Goal: Navigation & Orientation: Find specific page/section

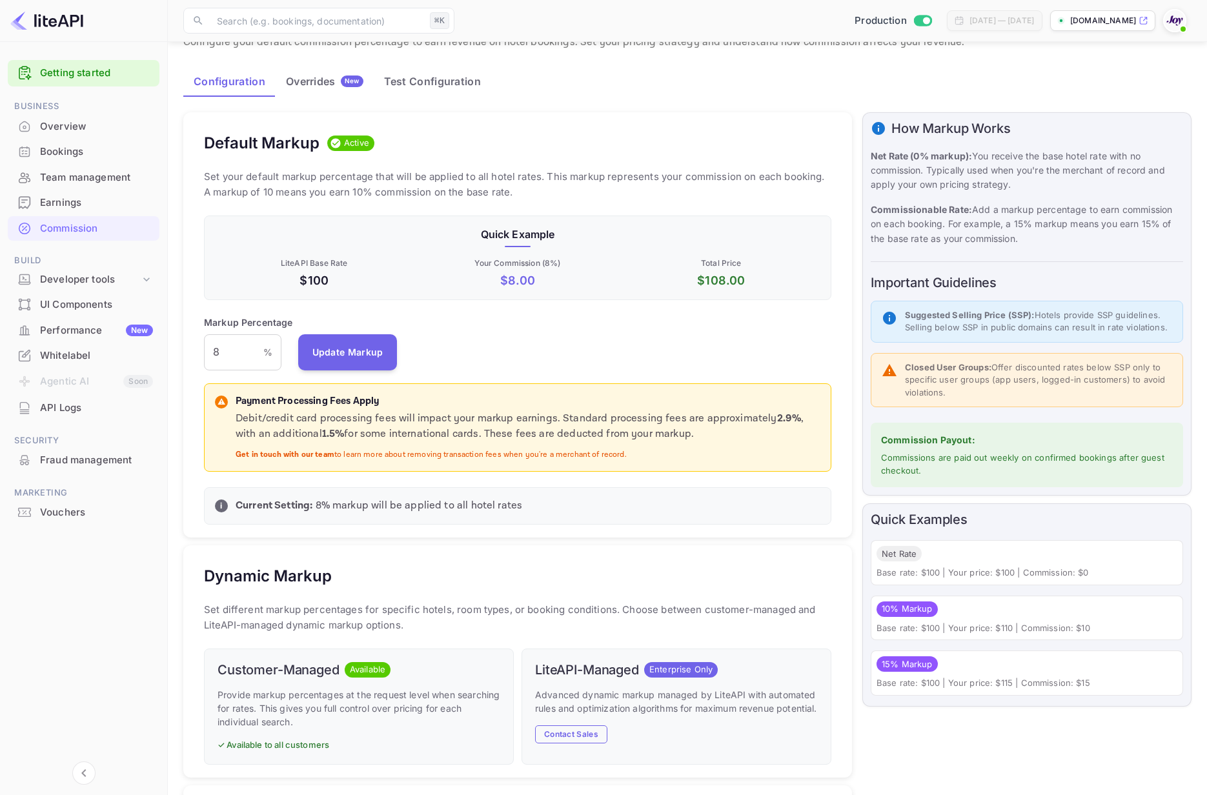
scroll to position [229, 627]
click at [51, 352] on div "Whitelabel" at bounding box center [96, 356] width 113 height 15
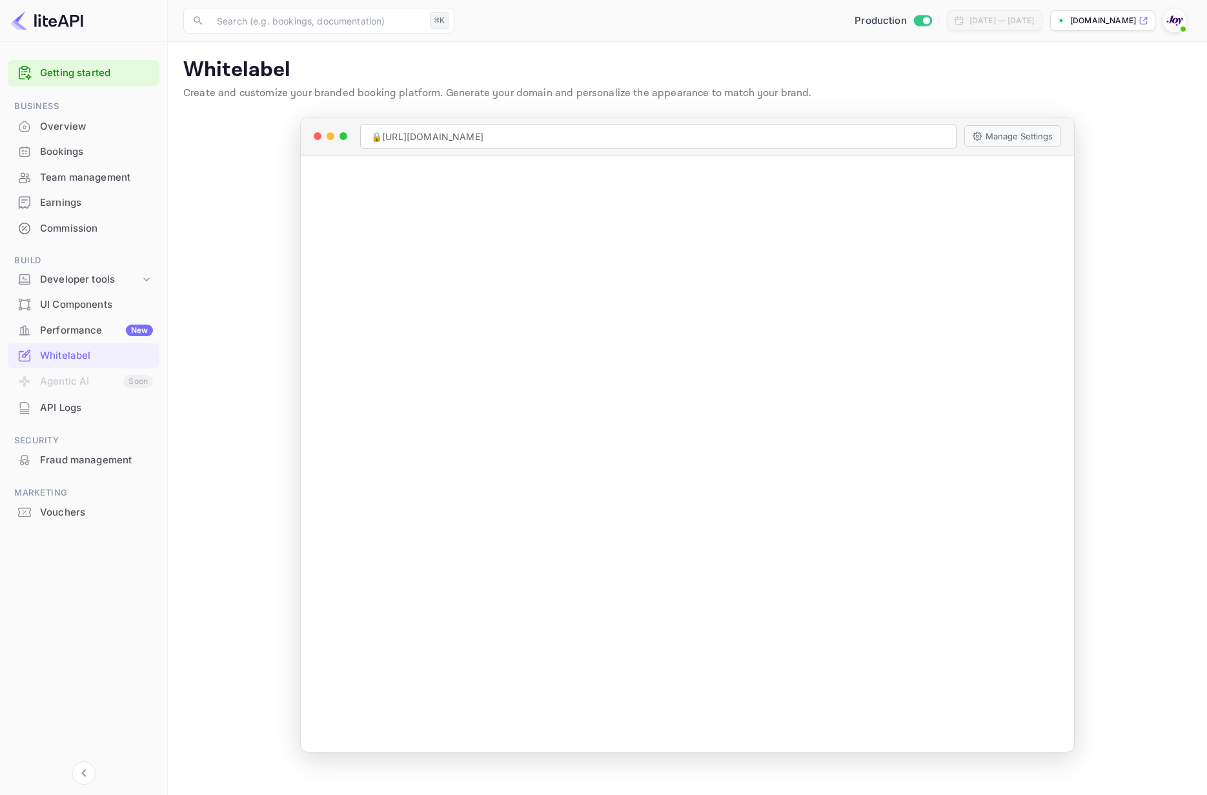
click at [70, 224] on div "Commission" at bounding box center [96, 228] width 113 height 15
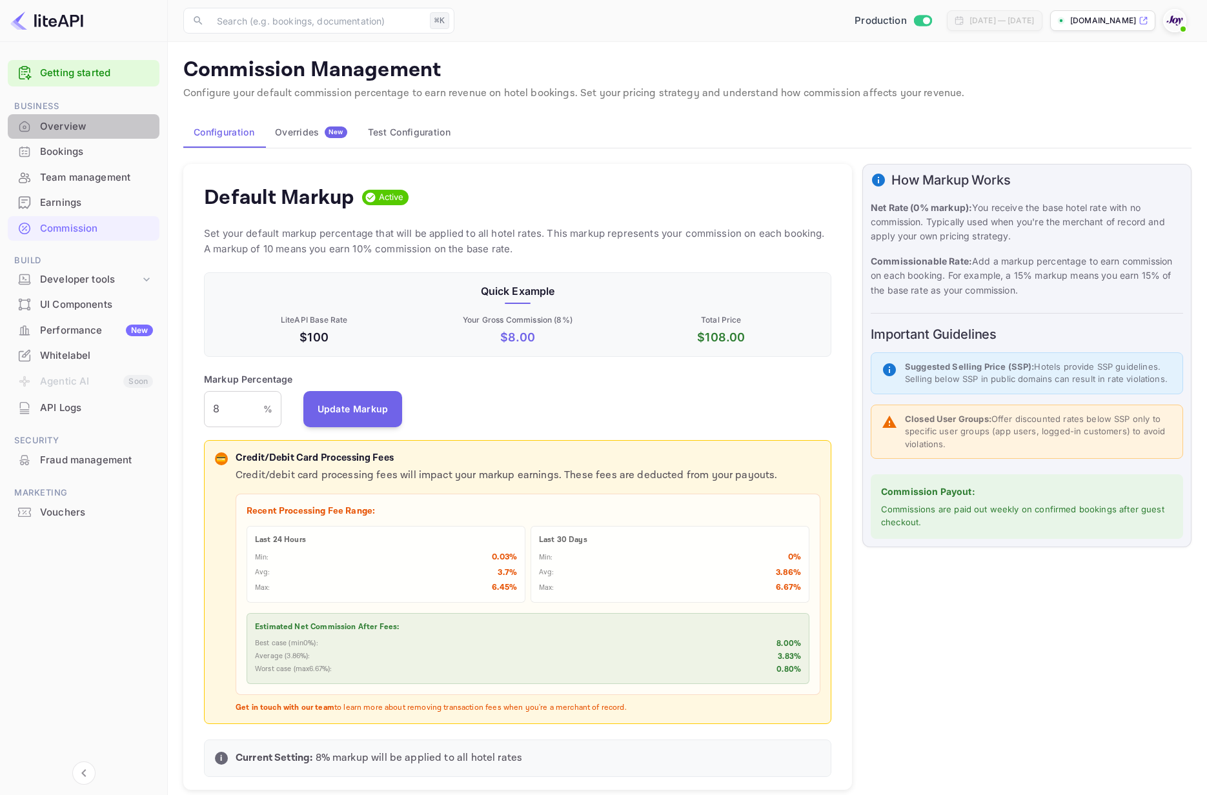
click at [75, 132] on div "Overview" at bounding box center [96, 126] width 113 height 15
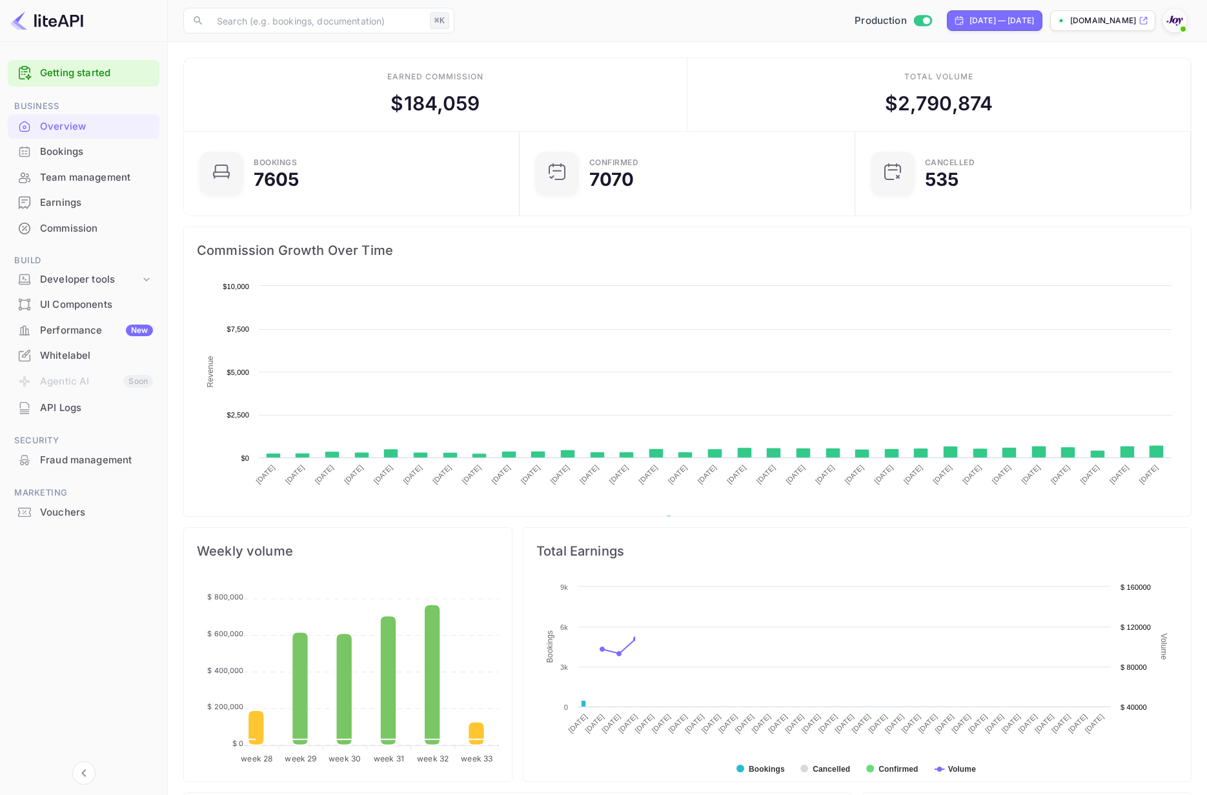
scroll to position [210, 328]
click at [81, 123] on div "Overview" at bounding box center [96, 126] width 113 height 15
